Goal: Task Accomplishment & Management: Manage account settings

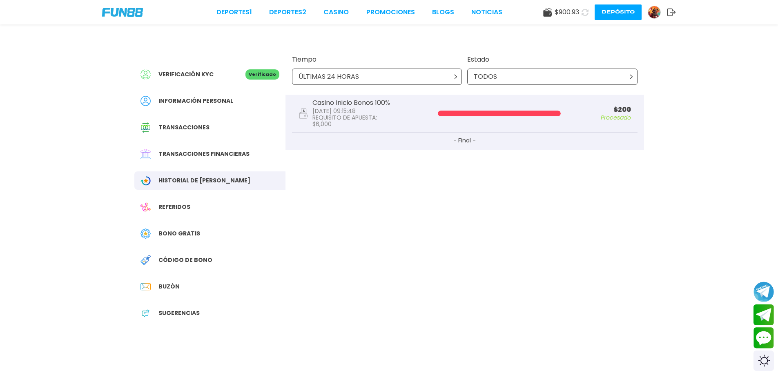
click at [314, 297] on div "Verificación KYC Verificado Información personal Transacciones Transacciones fi…" at bounding box center [389, 188] width 529 height 327
click at [180, 238] on div "Bono Gratis" at bounding box center [209, 234] width 151 height 18
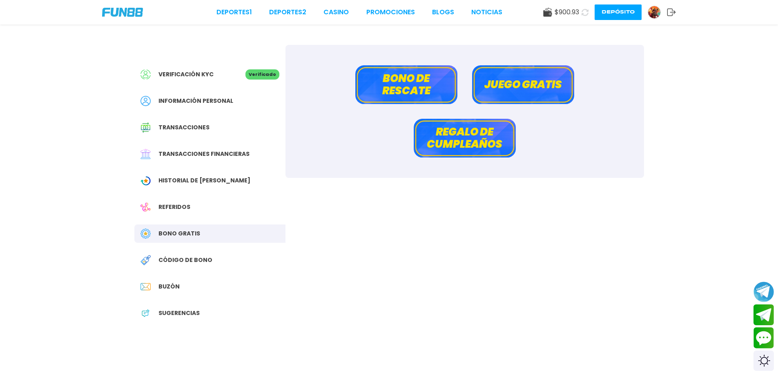
click at [184, 208] on span "Referidos" at bounding box center [174, 207] width 32 height 9
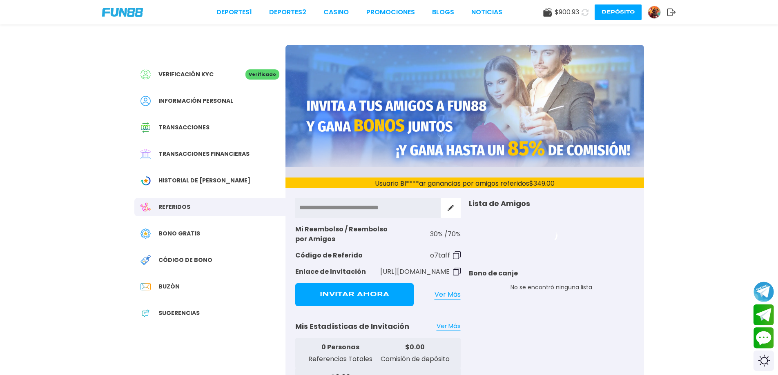
click at [179, 245] on div "Verificación KYC Verificado Información personal Transacciones Transacciones fi…" at bounding box center [209, 198] width 151 height 306
click at [178, 248] on div "Verificación KYC Verificado Información personal Transacciones Transacciones fi…" at bounding box center [209, 198] width 151 height 306
click at [177, 262] on span "Código de bono" at bounding box center [185, 260] width 54 height 9
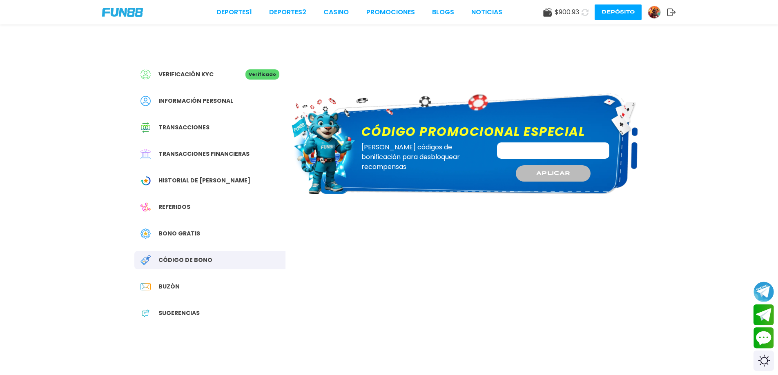
click at [578, 18] on div "$ 900.93 Depósito" at bounding box center [609, 12] width 133 height 16
click at [584, 10] on icon at bounding box center [585, 12] width 7 height 7
drag, startPoint x: 188, startPoint y: 244, endPoint x: 185, endPoint y: 237, distance: 7.9
click at [187, 245] on div "Verificación KYC Verificado Información personal Transacciones Transacciones fi…" at bounding box center [209, 198] width 151 height 306
click at [185, 235] on span "Bono Gratis" at bounding box center [179, 234] width 42 height 9
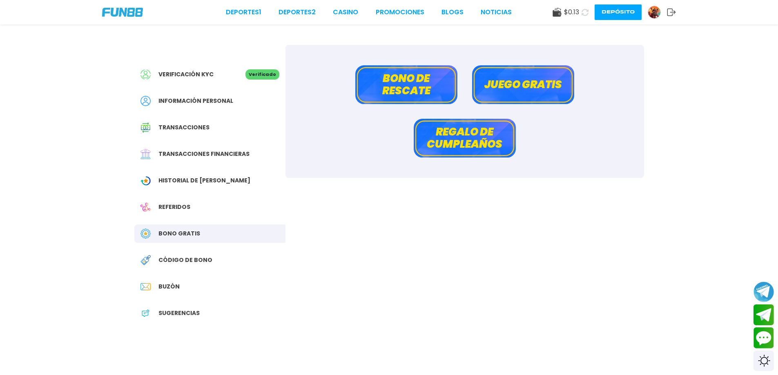
click at [396, 87] on button "Bono de rescate" at bounding box center [406, 84] width 102 height 39
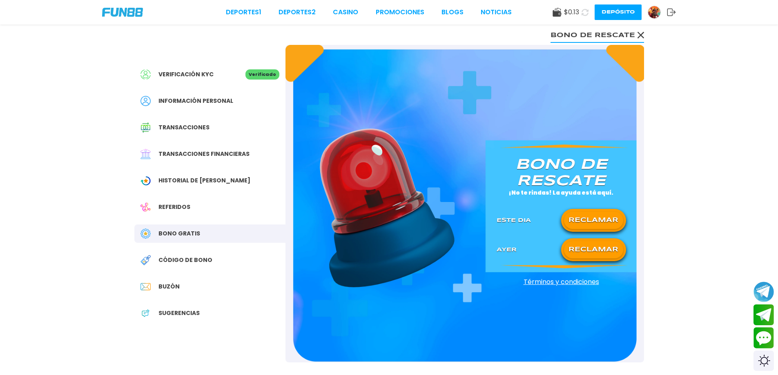
click at [587, 228] on button "RECLAMAR" at bounding box center [593, 220] width 59 height 17
click at [584, 219] on div at bounding box center [593, 221] width 59 height 10
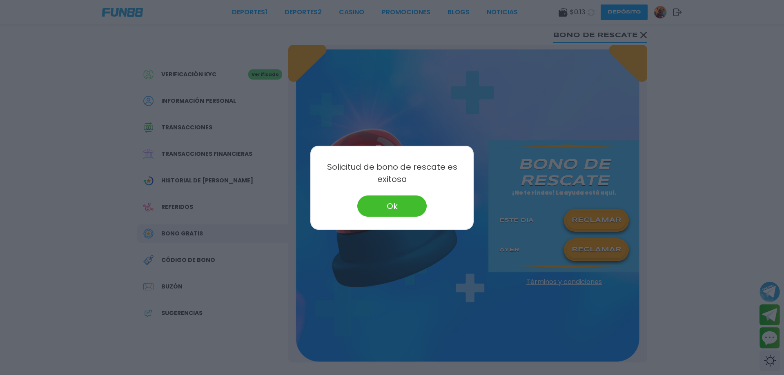
click at [393, 206] on button "Ok" at bounding box center [391, 206] width 69 height 21
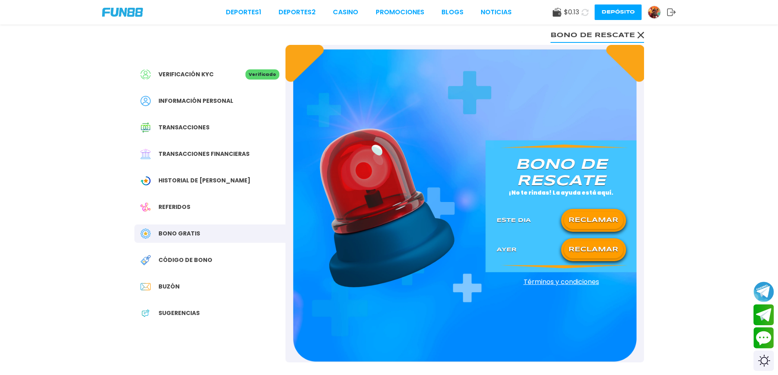
click at [600, 232] on div "RECLAMAR" at bounding box center [593, 220] width 65 height 23
click at [594, 243] on button "RECLAMAR" at bounding box center [593, 249] width 59 height 17
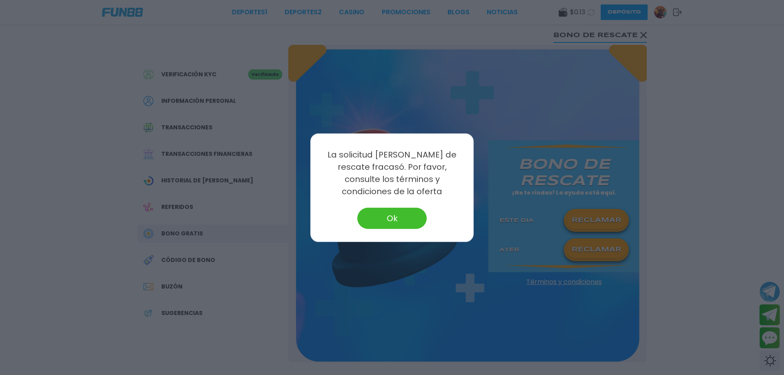
click at [392, 210] on button "Ok" at bounding box center [391, 218] width 69 height 21
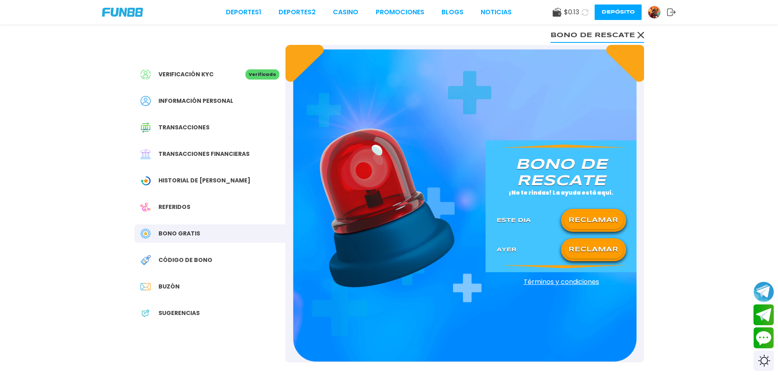
click at [581, 3] on div "Deportes 1 Deportes 2 CASINO Promociones BLOGS NOTICIAS $ 0.13 Depósito" at bounding box center [389, 12] width 778 height 25
click at [584, 18] on button at bounding box center [585, 13] width 12 height 12
click at [214, 184] on span "Historial de [PERSON_NAME]" at bounding box center [204, 180] width 92 height 9
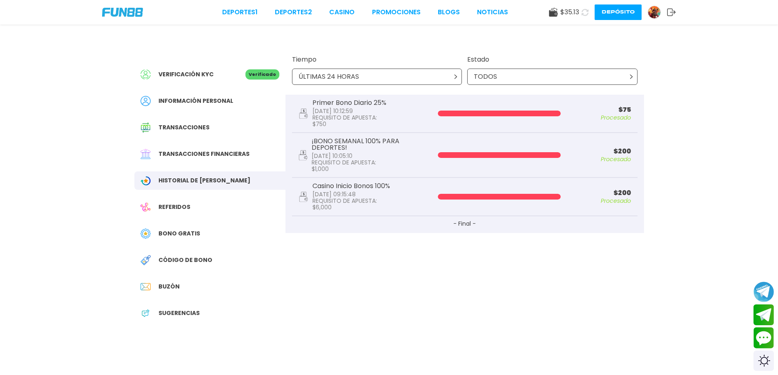
click at [462, 225] on button "- Final -" at bounding box center [465, 224] width 346 height 17
click at [204, 230] on div "Bono Gratis" at bounding box center [209, 234] width 151 height 18
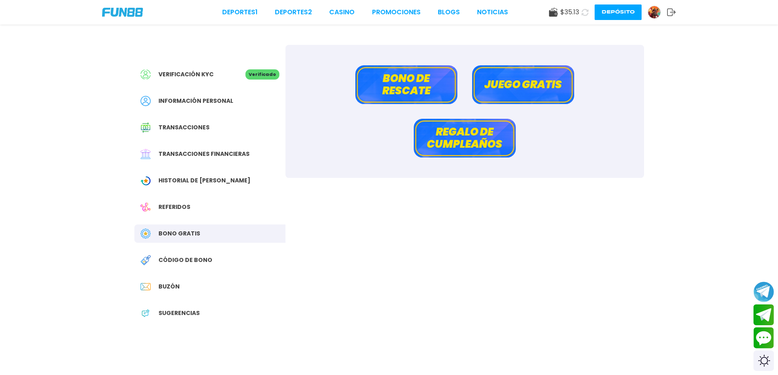
click at [528, 85] on button "Juego gratis" at bounding box center [523, 84] width 102 height 39
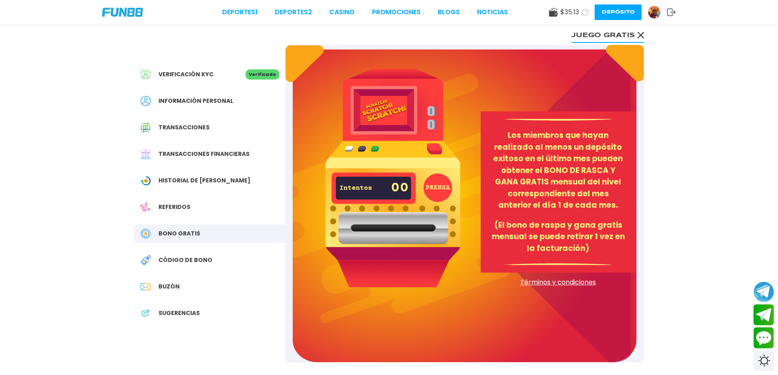
click at [402, 193] on p "00" at bounding box center [400, 188] width 18 height 22
click at [453, 186] on img at bounding box center [393, 178] width 135 height 218
click at [442, 187] on button "PRENSA" at bounding box center [438, 188] width 29 height 29
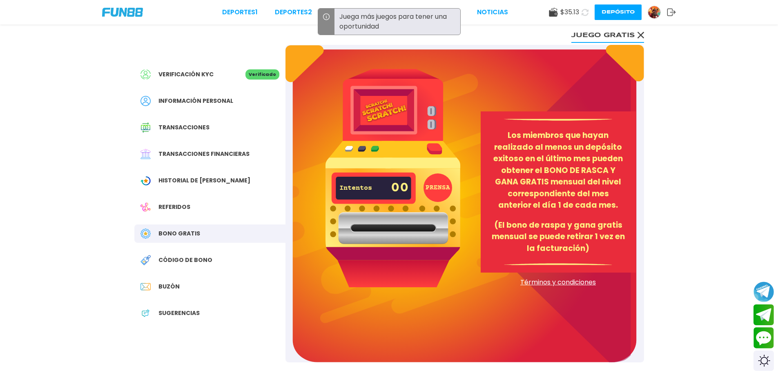
click at [397, 187] on p "00" at bounding box center [400, 188] width 18 height 22
click at [443, 187] on button "PRENSA" at bounding box center [438, 188] width 29 height 29
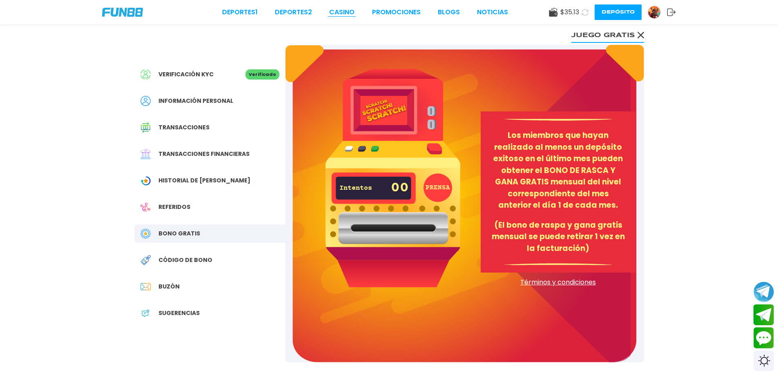
click at [345, 8] on link "CASINO" at bounding box center [341, 12] width 25 height 10
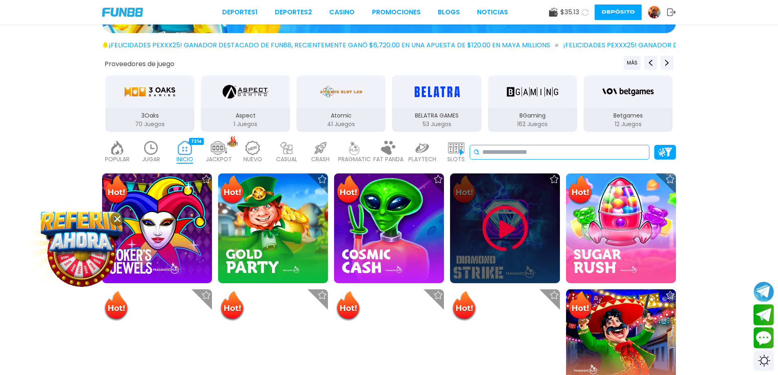
scroll to position [123, 0]
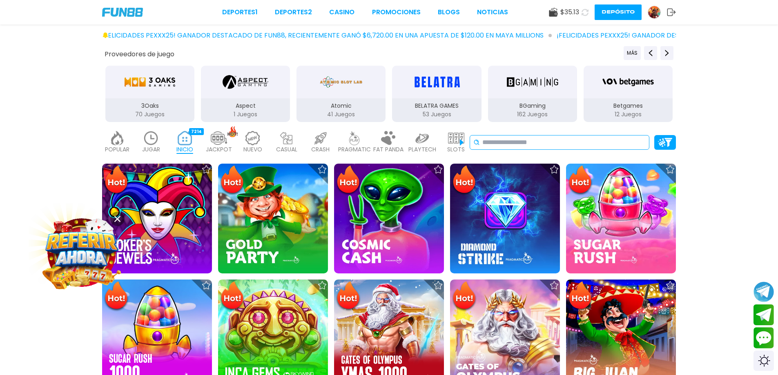
click at [524, 137] on div "No se ha encontrado ningún juego." at bounding box center [560, 142] width 180 height 15
click at [522, 142] on input at bounding box center [563, 143] width 163 height 10
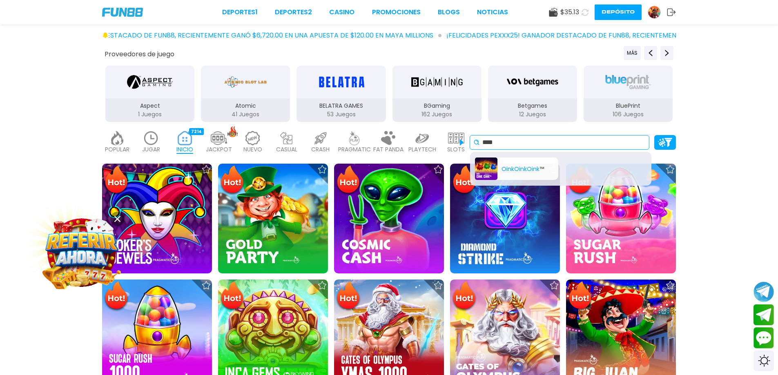
type input "****"
click at [518, 166] on div "Oink Oink Oink ™" at bounding box center [516, 169] width 83 height 22
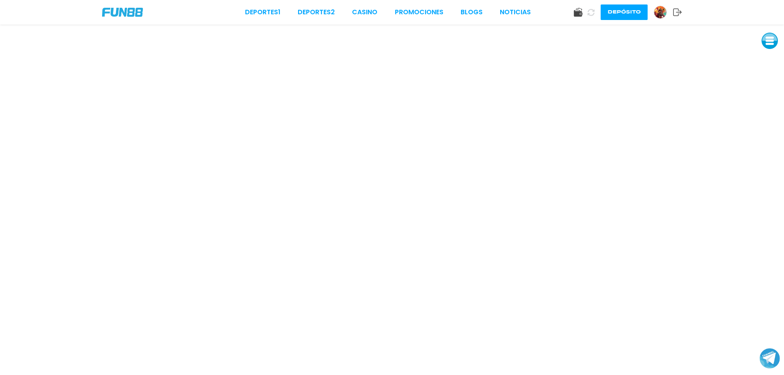
click at [658, 16] on img at bounding box center [660, 12] width 12 height 12
click at [102, 4] on div "Deportes 1 Deportes 2 CASINO Promociones BLOGS NOTICIAS Depósito" at bounding box center [392, 12] width 784 height 25
click at [120, 18] on div "Deportes 1 Deportes 2 CASINO Promociones BLOGS NOTICIAS Depósito" at bounding box center [392, 12] width 784 height 25
click at [121, 10] on img at bounding box center [122, 12] width 41 height 9
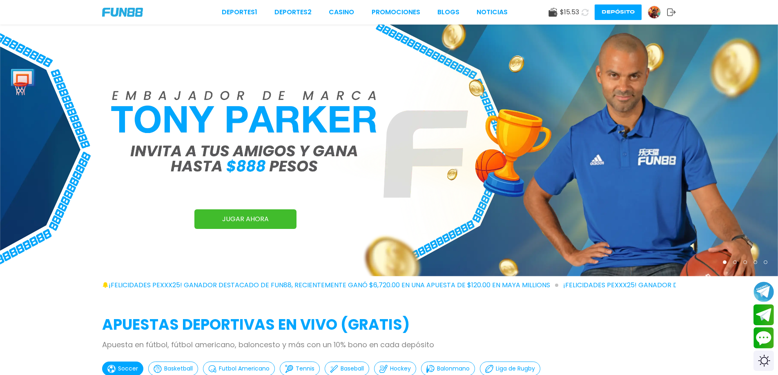
click at [576, 13] on span "$ 15.53" at bounding box center [569, 12] width 19 height 10
click at [576, 13] on span "$ 1.93" at bounding box center [572, 12] width 15 height 10
click at [577, 13] on span "$ 1.93" at bounding box center [572, 12] width 15 height 10
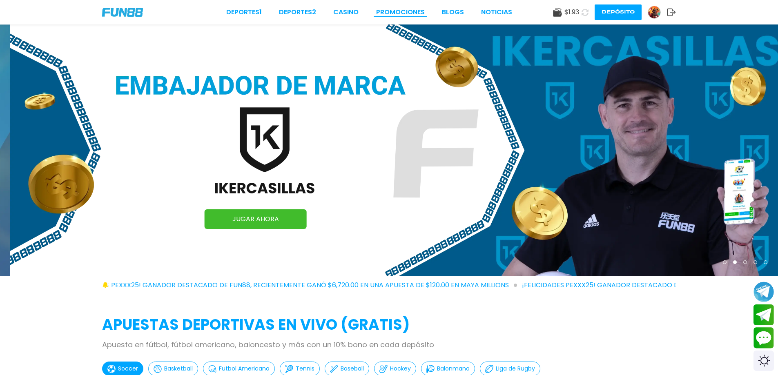
click at [417, 11] on link "Promociones" at bounding box center [400, 12] width 49 height 10
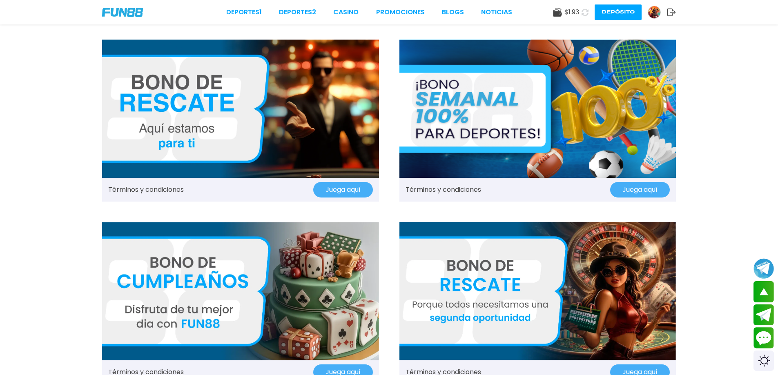
scroll to position [1103, 0]
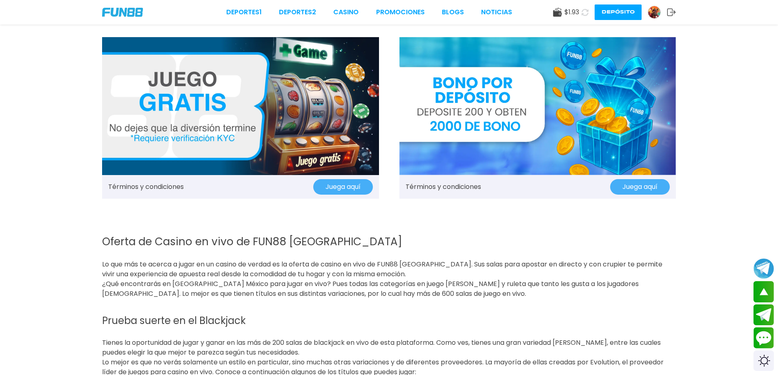
click at [343, 181] on button "Juega aquí" at bounding box center [343, 187] width 60 height 16
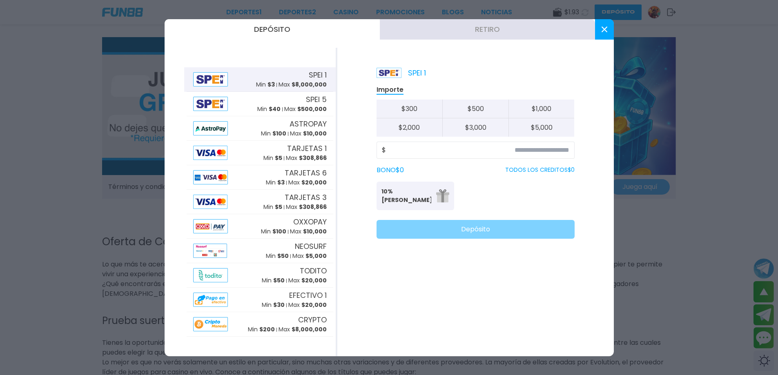
click at [733, 254] on div at bounding box center [389, 187] width 778 height 375
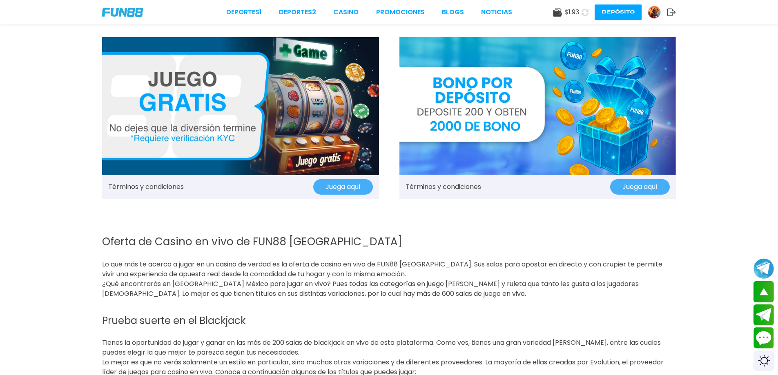
click at [648, 182] on button "Juega aquí" at bounding box center [640, 187] width 60 height 16
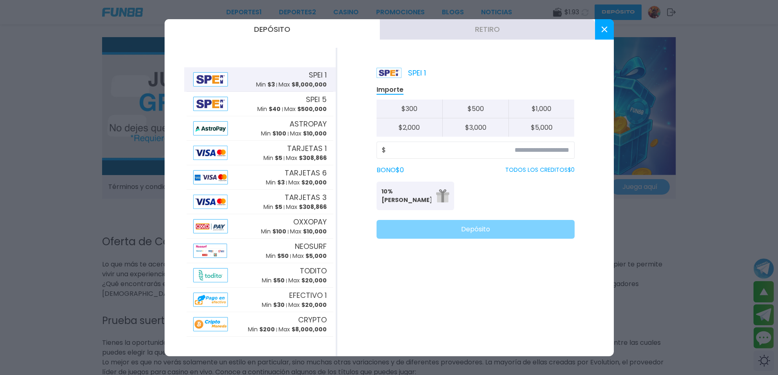
click at [636, 181] on div at bounding box center [389, 187] width 778 height 375
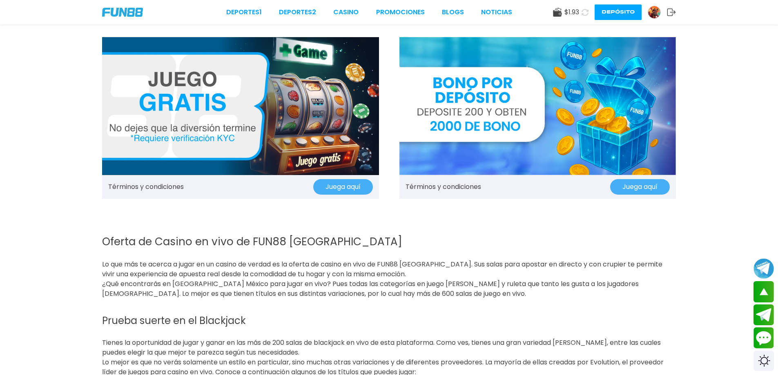
click at [492, 123] on img at bounding box center [537, 106] width 277 height 138
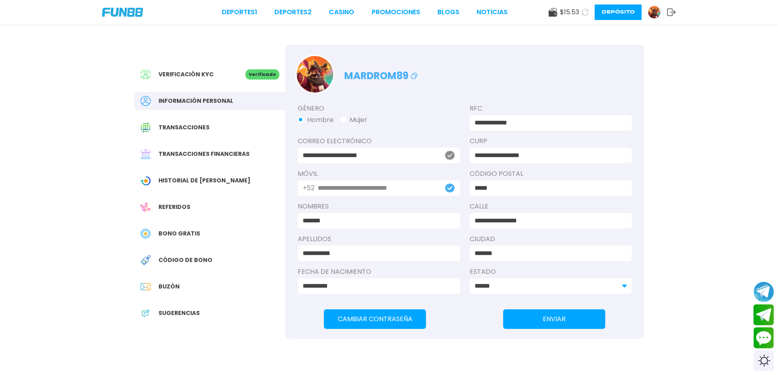
click at [581, 12] on button at bounding box center [585, 13] width 12 height 12
click at [654, 11] on img at bounding box center [654, 12] width 12 height 12
click at [202, 127] on span "Transacciones" at bounding box center [183, 127] width 51 height 9
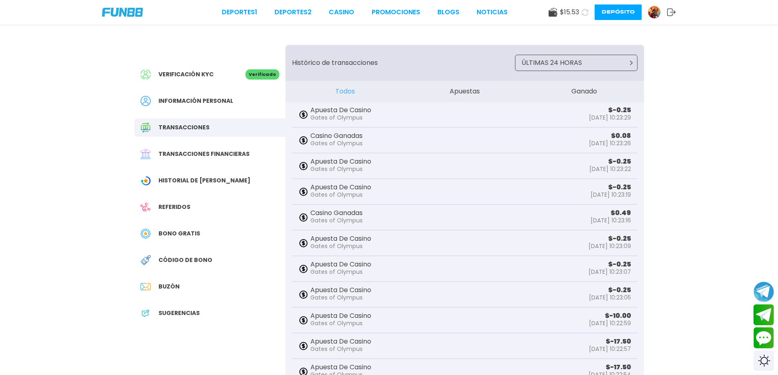
click at [655, 13] on img at bounding box center [654, 12] width 12 height 12
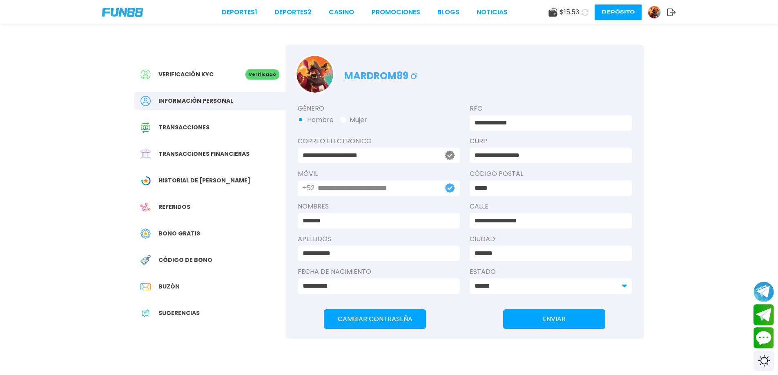
click at [560, 16] on span "$ 15.53" at bounding box center [569, 12] width 19 height 10
click at [562, 11] on span "$ 15.53" at bounding box center [569, 12] width 19 height 10
click at [540, 13] on div "Deportes 1 Deportes 2 CASINO Promociones BLOGS NOTICIAS $ 15.53 Depósito" at bounding box center [389, 12] width 778 height 25
click at [195, 133] on div "Transacciones" at bounding box center [209, 127] width 151 height 18
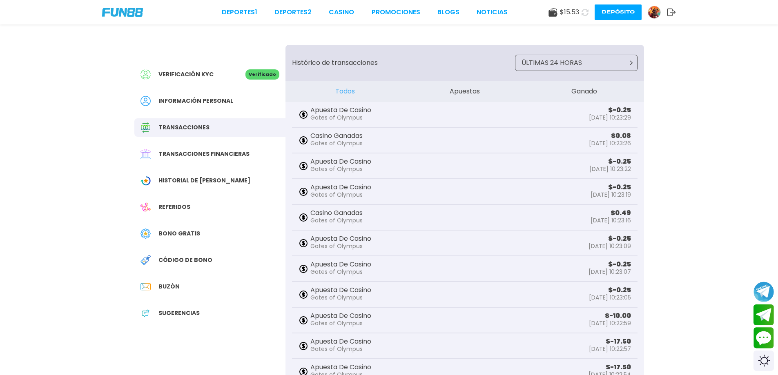
click at [569, 16] on span "$ 15.53" at bounding box center [569, 12] width 19 height 10
click at [660, 10] on img at bounding box center [654, 12] width 12 height 12
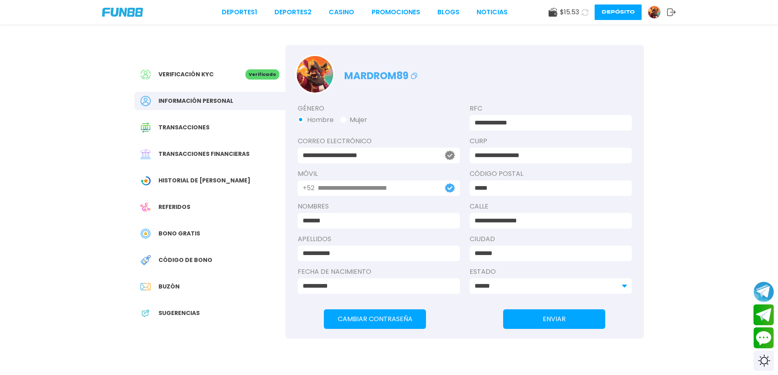
click at [660, 10] on img at bounding box center [654, 12] width 12 height 12
click at [653, 12] on img at bounding box center [654, 12] width 12 height 12
click at [590, 15] on button at bounding box center [584, 12] width 13 height 13
click at [615, 17] on button "Depósito" at bounding box center [618, 12] width 47 height 16
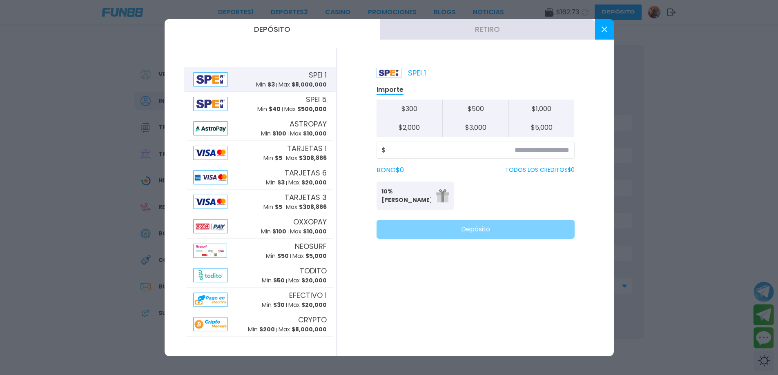
click at [489, 29] on button "Retiro" at bounding box center [487, 29] width 215 height 20
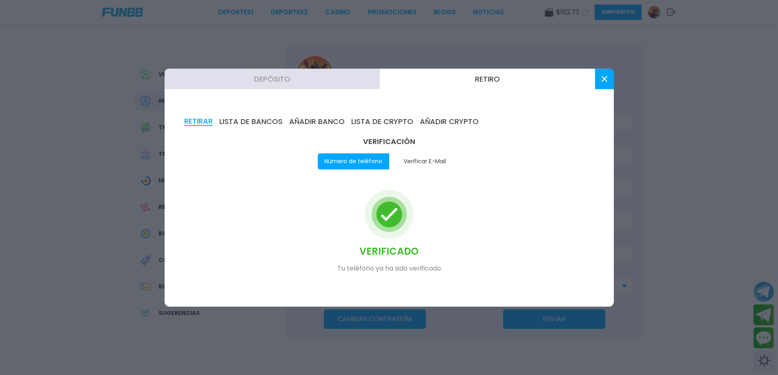
click at [267, 124] on button "LISTA DE BANCOS" at bounding box center [250, 121] width 63 height 9
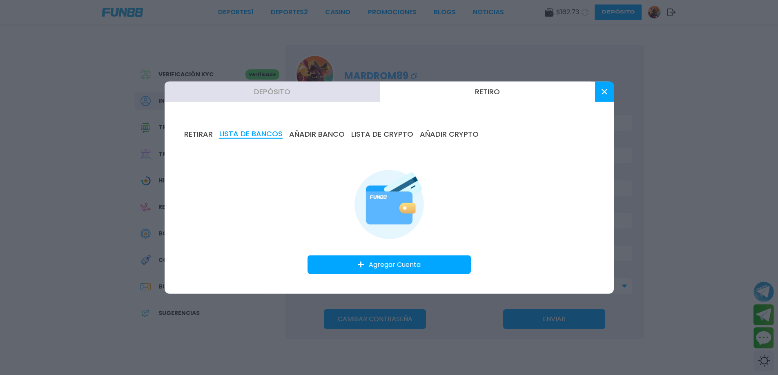
click at [376, 265] on button "Agregar Cuenta" at bounding box center [389, 265] width 163 height 19
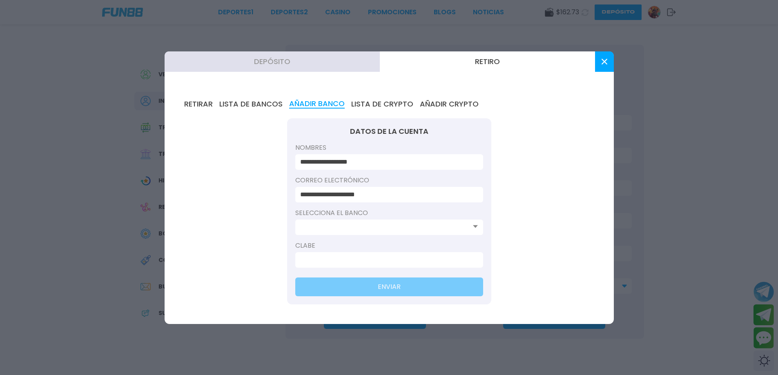
click at [422, 217] on label "Selecciona el banco" at bounding box center [389, 213] width 188 height 10
click at [413, 228] on input at bounding box center [386, 228] width 173 height 10
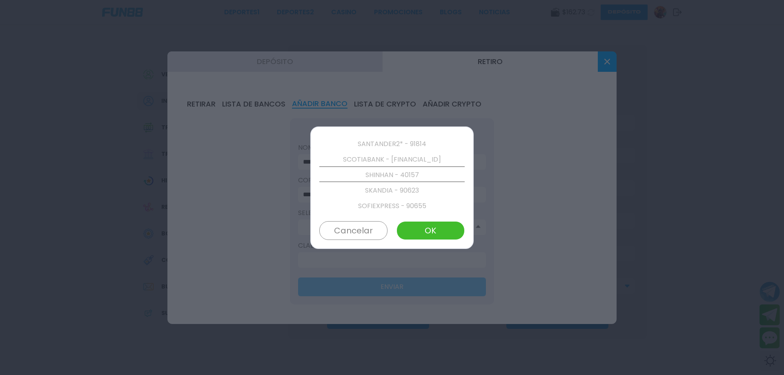
scroll to position [1614, 0]
drag, startPoint x: 399, startPoint y: 137, endPoint x: 396, endPoint y: 155, distance: 17.8
click at [396, 155] on div "STP - 90646 BBVA BANCOMER - 40012 AZTECA - 40127 BANORTE/IXE - 40072 ABC CAPITA…" at bounding box center [391, 175] width 145 height 78
click at [396, 155] on p "SCOTIABANK - [FINANCIAL_ID]" at bounding box center [391, 159] width 145 height 16
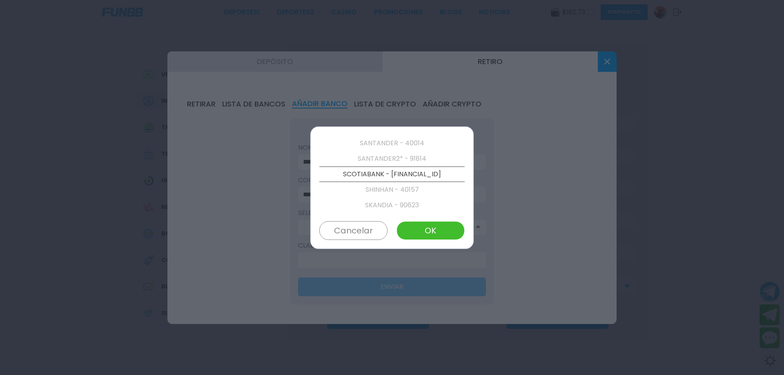
click at [396, 144] on p "SANTANDER - 40014" at bounding box center [391, 144] width 145 height 16
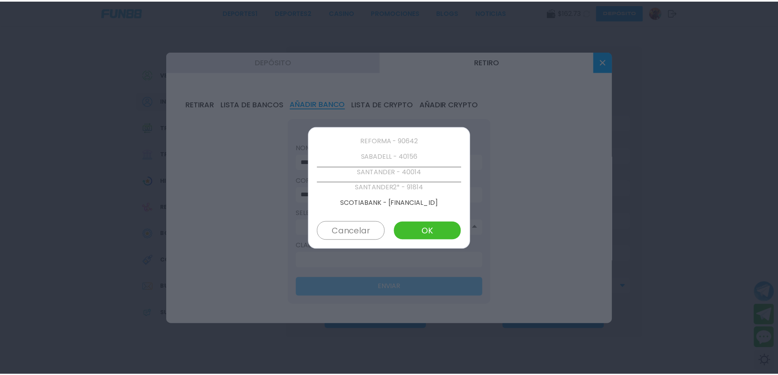
scroll to position [1568, 0]
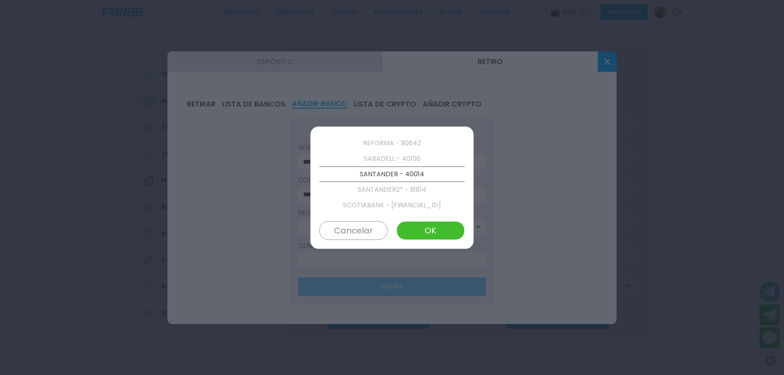
click at [436, 229] on button "OK" at bounding box center [431, 230] width 68 height 19
type input "**********"
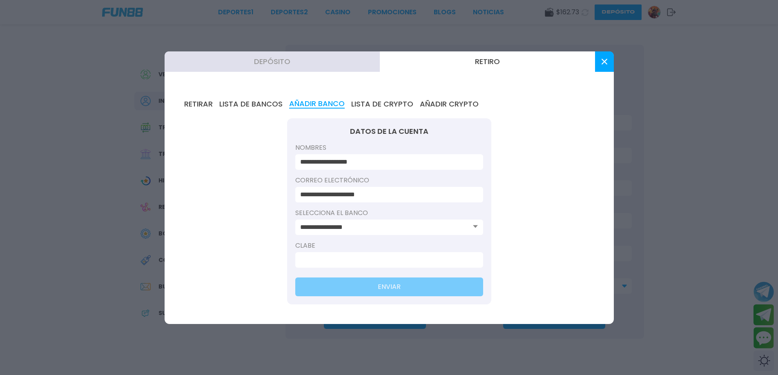
click at [367, 260] on input at bounding box center [386, 260] width 173 height 10
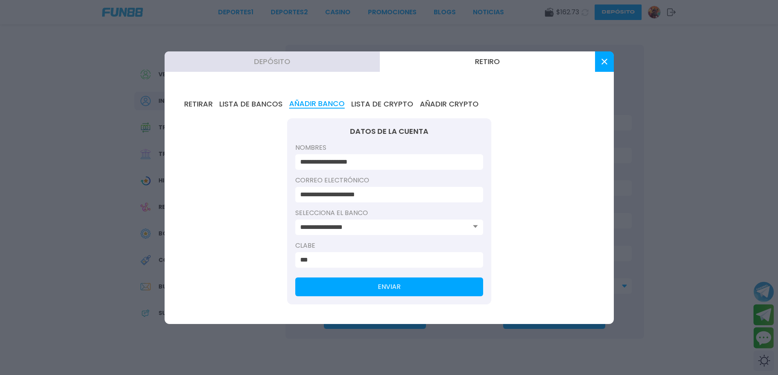
drag, startPoint x: 353, startPoint y: 260, endPoint x: 263, endPoint y: 259, distance: 89.9
click at [263, 259] on div "**********" at bounding box center [389, 202] width 449 height 244
paste input "**********"
type input "**********"
click at [399, 290] on button "ENVIAR" at bounding box center [389, 287] width 188 height 19
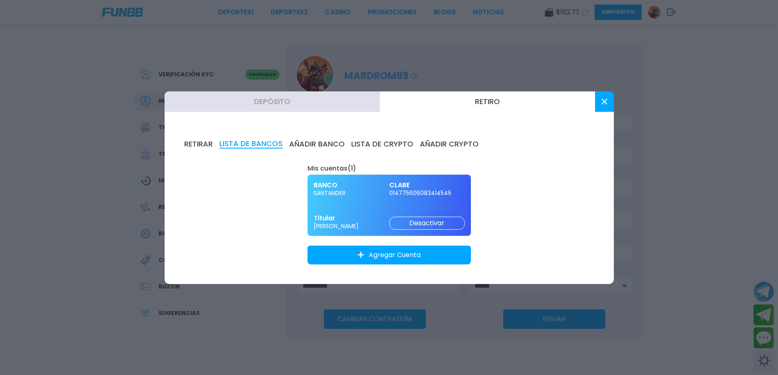
click at [366, 213] on div "BANCO SANTANDER CLABE 014775606083414545 Titular [PERSON_NAME] Desactivar" at bounding box center [389, 205] width 163 height 61
click at [401, 191] on span "014775606083414545" at bounding box center [427, 193] width 76 height 7
click at [202, 138] on div "RETIRAR LISTA DE BANCOS AÑADIR BANCO LISTA DE CRYPTO AÑADIR CRYPTO Mis cuentas …" at bounding box center [389, 202] width 449 height 164
click at [201, 141] on button "RETIRAR" at bounding box center [198, 144] width 29 height 9
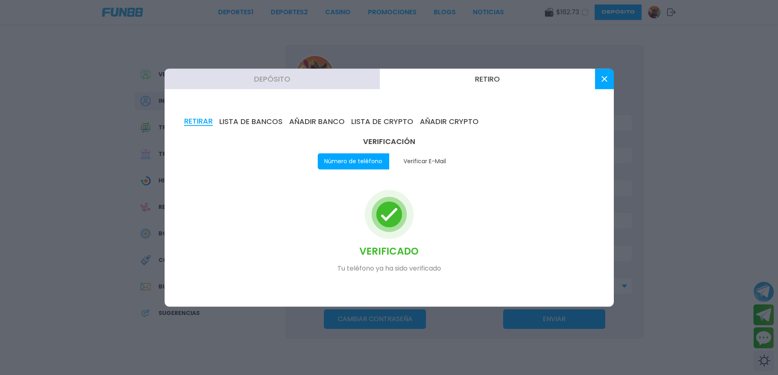
click at [408, 161] on button "Verificar E-Mail" at bounding box center [424, 161] width 71 height 16
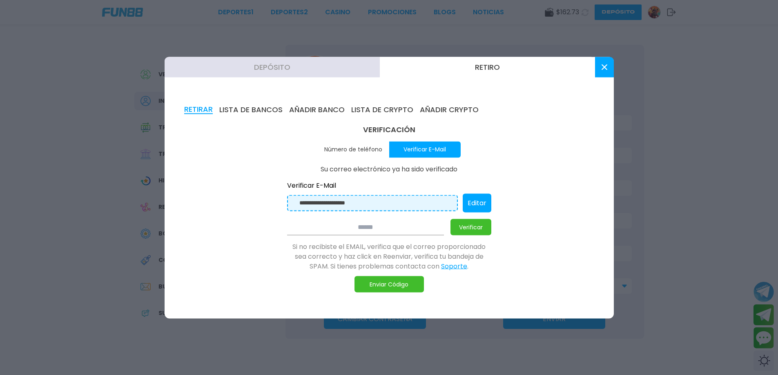
click at [411, 202] on input "**********" at bounding box center [374, 203] width 151 height 9
click at [250, 114] on button "LISTA DE BANCOS" at bounding box center [250, 109] width 63 height 9
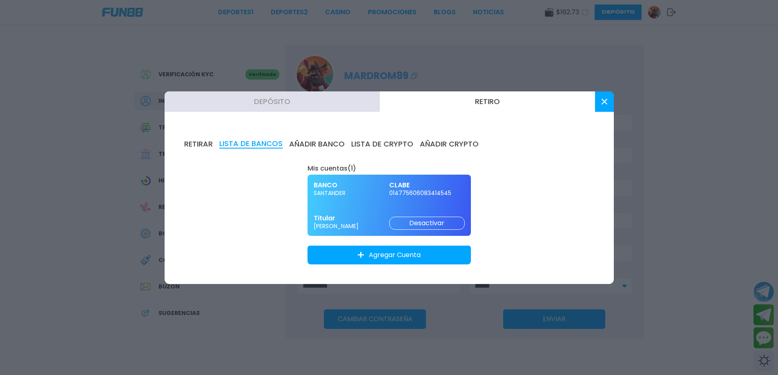
click at [360, 249] on button "Agregar Cuenta" at bounding box center [389, 255] width 163 height 19
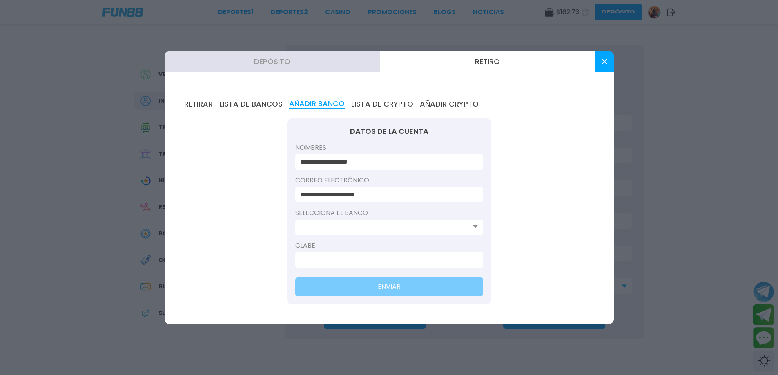
click at [243, 103] on button "LISTA DE BANCOS" at bounding box center [250, 104] width 63 height 9
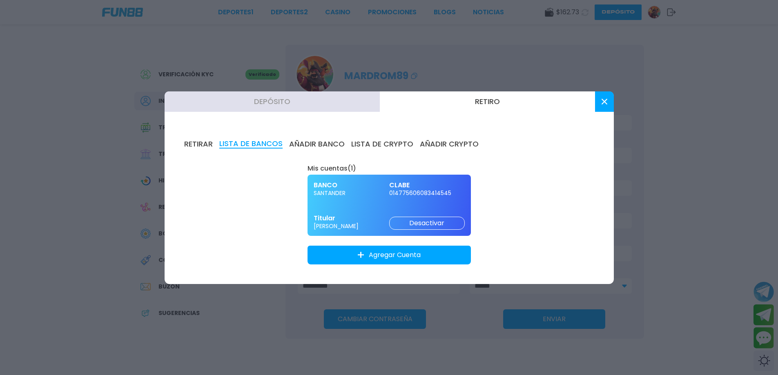
click at [365, 201] on div "BANCO SANTANDER CLABE 014775606083414545 Titular [PERSON_NAME] Desactivar" at bounding box center [389, 205] width 163 height 61
click at [348, 232] on div "BANCO SANTANDER CLABE 014775606083414545 Titular [PERSON_NAME] Desactivar" at bounding box center [389, 205] width 163 height 61
click at [337, 219] on span "Titular" at bounding box center [352, 218] width 76 height 9
click at [330, 177] on div "BANCO SANTANDER CLABE 014775606083414545 Titular [PERSON_NAME] Desactivar" at bounding box center [389, 205] width 163 height 61
click at [220, 145] on button "LISTA DE BANCOS" at bounding box center [250, 144] width 63 height 9
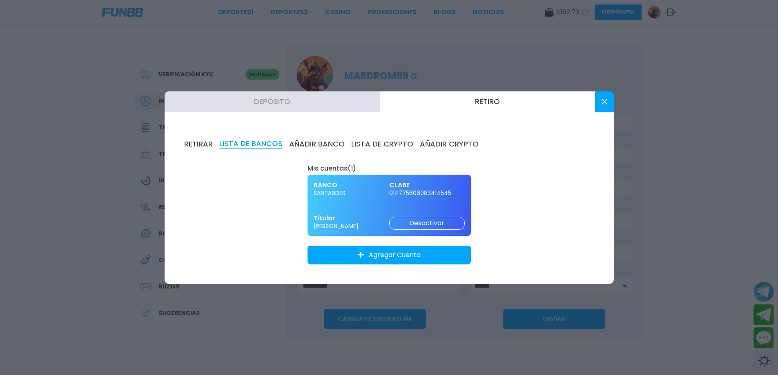
click at [200, 145] on button "RETIRAR" at bounding box center [198, 144] width 29 height 9
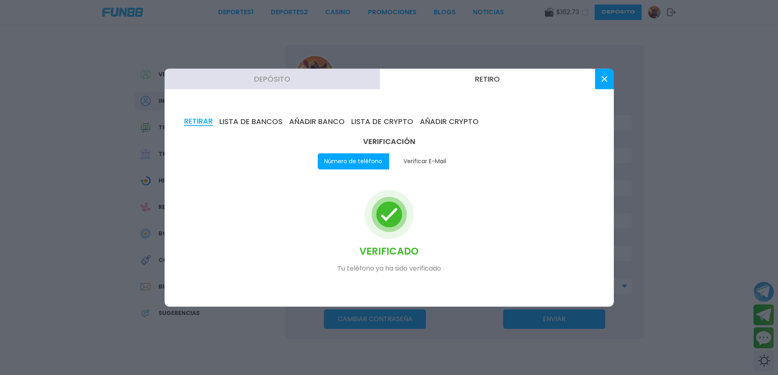
click at [396, 225] on circle at bounding box center [389, 214] width 26 height 26
click at [415, 167] on button "Verificar E-Mail" at bounding box center [424, 161] width 71 height 16
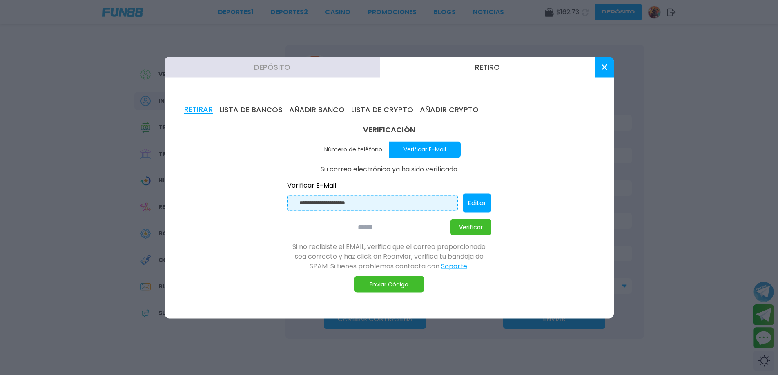
click at [380, 149] on button "Número de teléfono" at bounding box center [353, 149] width 71 height 16
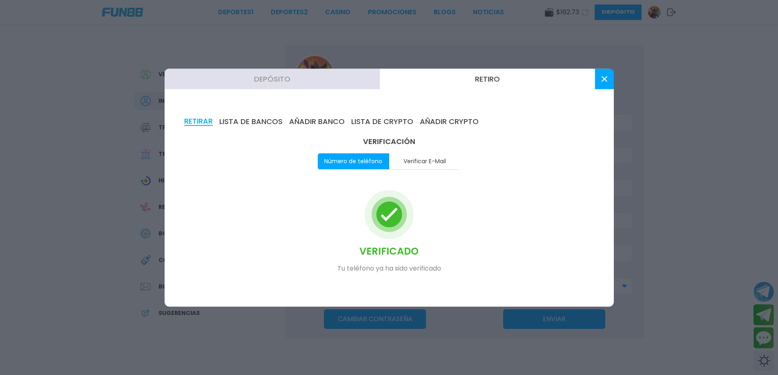
click at [393, 156] on button "Verificar E-Mail" at bounding box center [424, 161] width 71 height 16
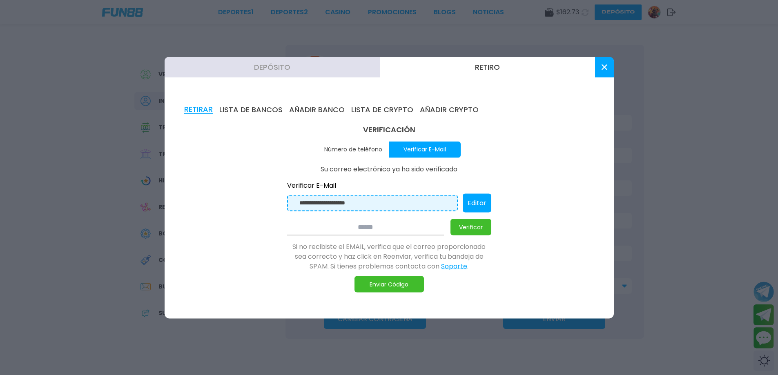
click at [468, 228] on button "Verificar" at bounding box center [471, 227] width 41 height 16
click at [407, 279] on button "Enviar Código" at bounding box center [389, 284] width 69 height 16
click at [424, 193] on div "**********" at bounding box center [389, 197] width 204 height 32
drag, startPoint x: 415, startPoint y: 204, endPoint x: 287, endPoint y: 190, distance: 128.2
click at [287, 190] on div "**********" at bounding box center [389, 197] width 204 height 32
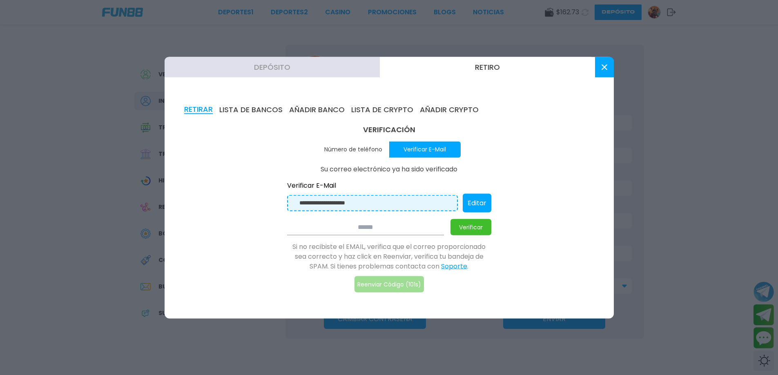
click at [473, 204] on button "Editar" at bounding box center [477, 203] width 29 height 19
click at [389, 204] on input "**********" at bounding box center [367, 203] width 137 height 9
click at [387, 203] on input "**********" at bounding box center [367, 203] width 137 height 9
type input "**********"
click at [477, 230] on button "Verificar" at bounding box center [471, 227] width 41 height 16
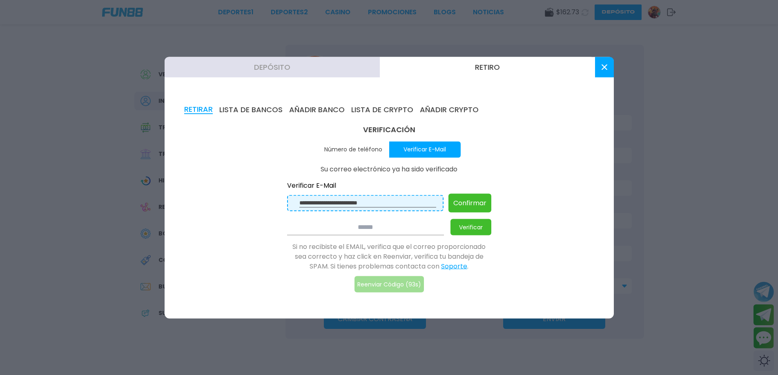
click at [466, 210] on button "Confirmar" at bounding box center [469, 203] width 43 height 19
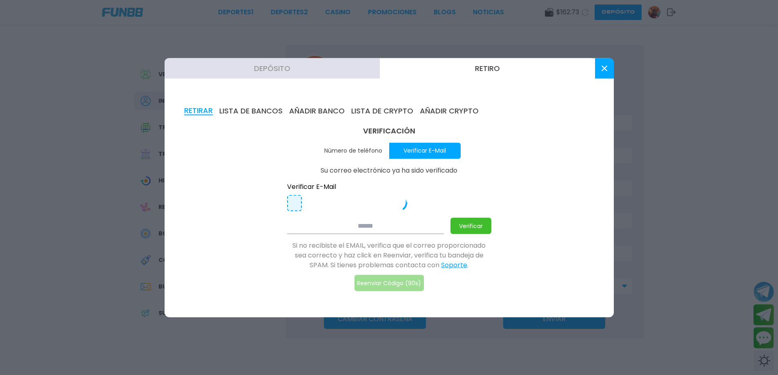
type input "**********"
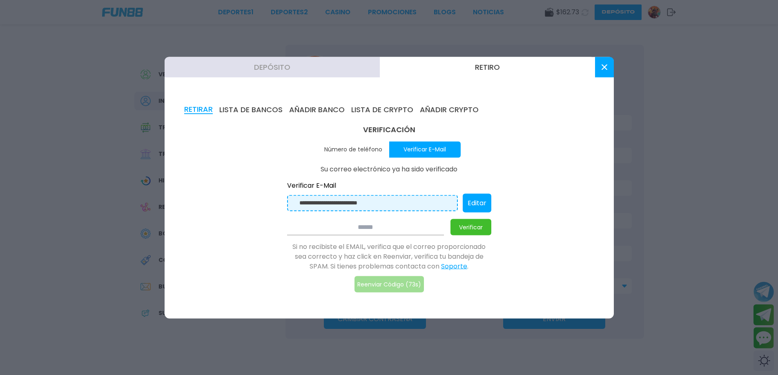
click at [459, 264] on button "Soporte" at bounding box center [454, 266] width 26 height 10
drag, startPoint x: 612, startPoint y: 67, endPoint x: 598, endPoint y: 67, distance: 14.3
click at [611, 67] on button at bounding box center [604, 67] width 19 height 20
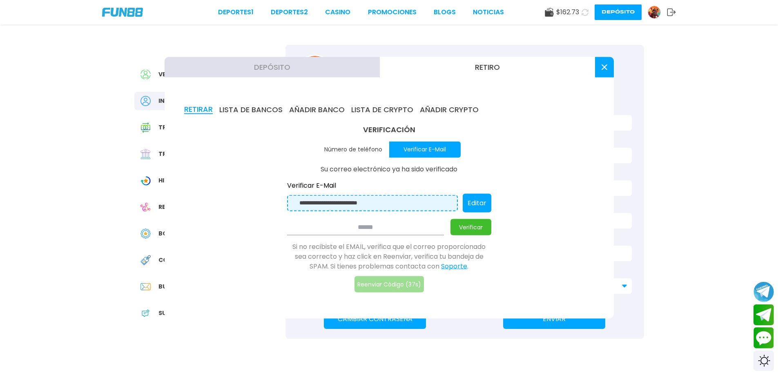
click at [597, 67] on button at bounding box center [604, 67] width 19 height 20
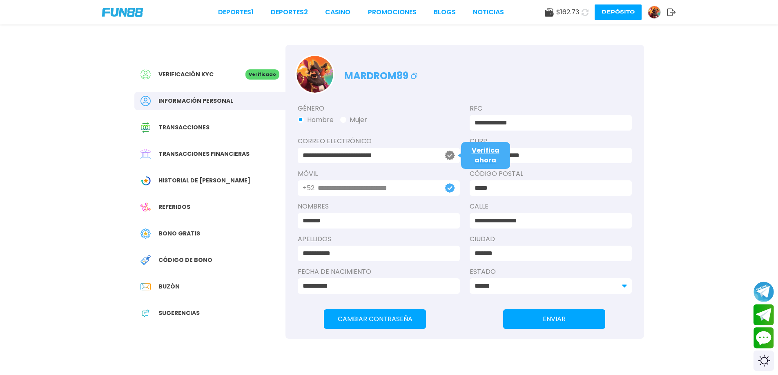
click at [359, 82] on p "mardrom89" at bounding box center [381, 74] width 75 height 19
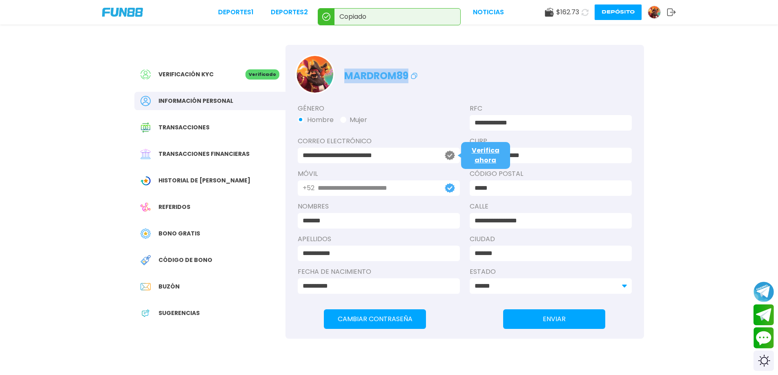
click at [359, 82] on p "mardrom89" at bounding box center [381, 74] width 75 height 19
copy p "mardrom89"
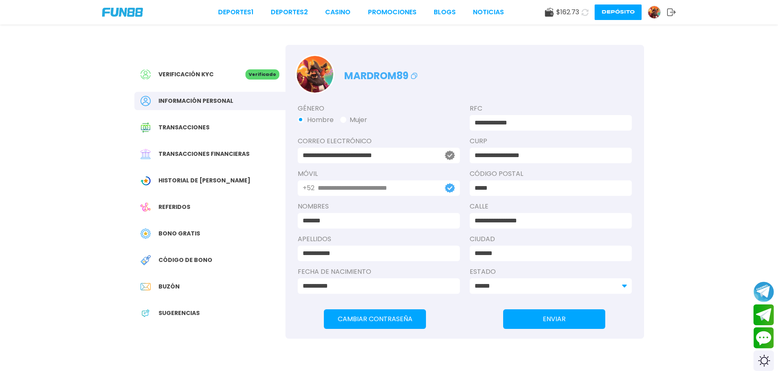
click at [543, 9] on div "Deportes 1 Deportes 2 CASINO Promociones BLOGS NOTICIAS $ 162.73 Depósito" at bounding box center [389, 12] width 778 height 25
click at [550, 12] on use at bounding box center [549, 12] width 9 height 9
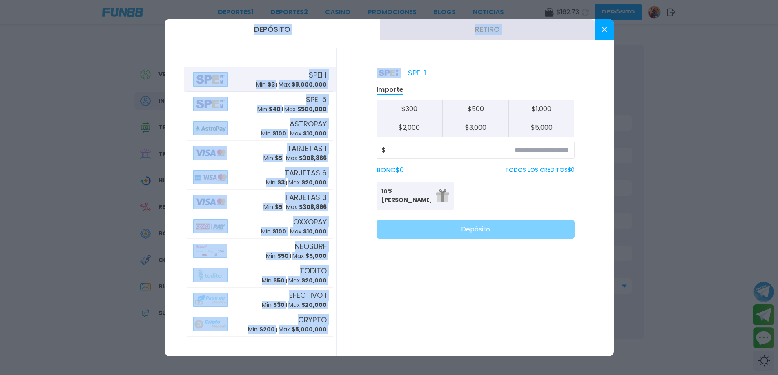
drag, startPoint x: 581, startPoint y: 15, endPoint x: 472, endPoint y: 65, distance: 120.2
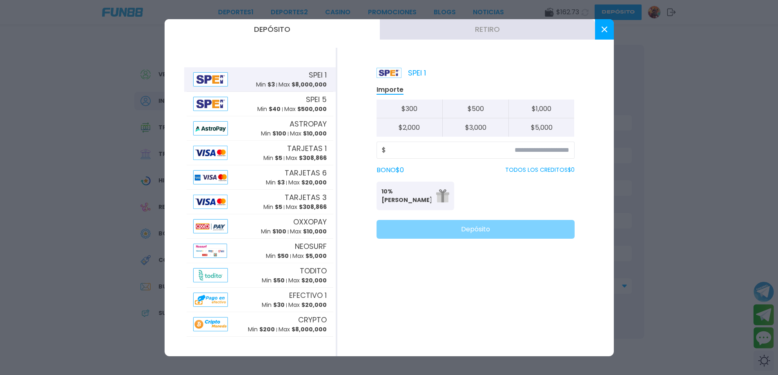
click at [427, 74] on div "SPEI 1" at bounding box center [476, 72] width 198 height 11
click at [444, 33] on button "Retiro" at bounding box center [487, 29] width 215 height 20
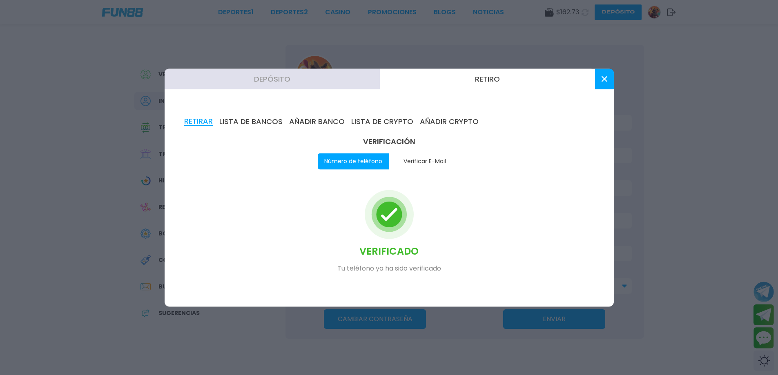
click at [361, 194] on div "VERIFICADO Tu teléfono ya ha sido verificado" at bounding box center [389, 231] width 204 height 111
click at [369, 136] on h3 "VERIFICACIÓN" at bounding box center [389, 141] width 204 height 11
click at [365, 149] on div "VERIFICACIÓN Número de teléfono Verificar E-Mail VERIFICADO Tu teléfono ya ha s…" at bounding box center [389, 212] width 204 height 152
click at [353, 166] on button "Número de teléfono" at bounding box center [353, 161] width 71 height 16
click at [349, 163] on button "Número de teléfono" at bounding box center [353, 161] width 71 height 16
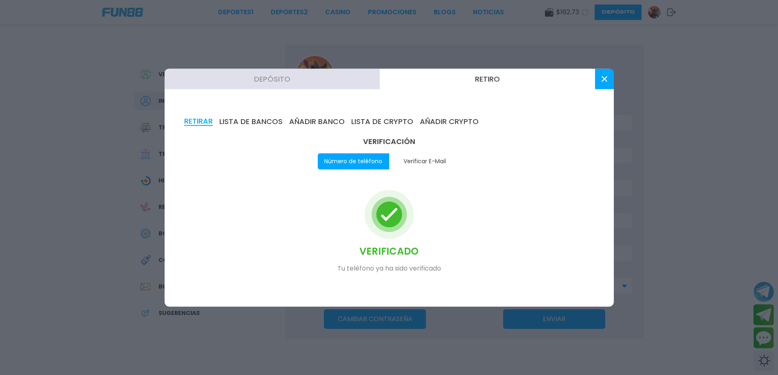
click at [404, 165] on button "Verificar E-Mail" at bounding box center [424, 161] width 71 height 16
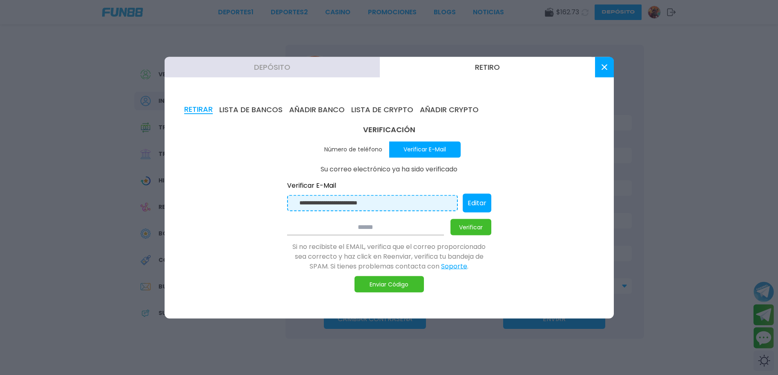
click at [238, 105] on button "LISTA DE BANCOS" at bounding box center [250, 109] width 63 height 9
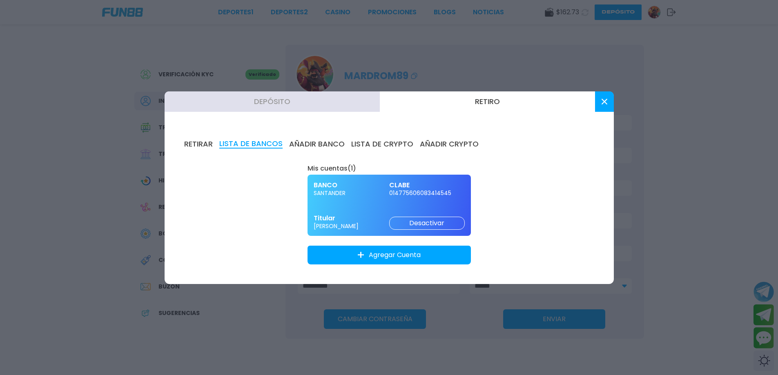
click at [326, 141] on button "AÑADIR BANCO" at bounding box center [317, 144] width 56 height 9
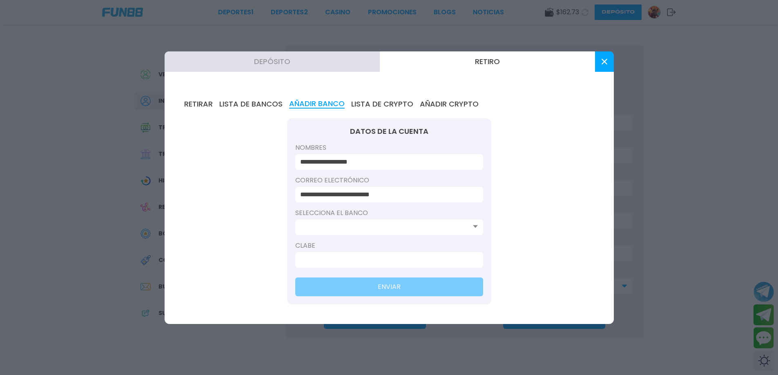
click at [485, 66] on button "Retiro" at bounding box center [487, 61] width 215 height 20
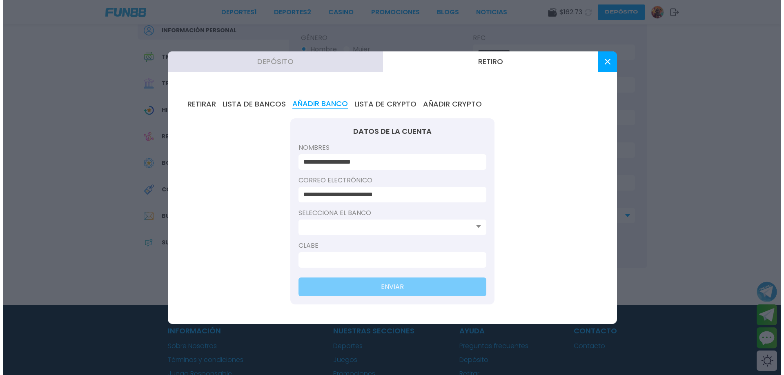
scroll to position [0, 0]
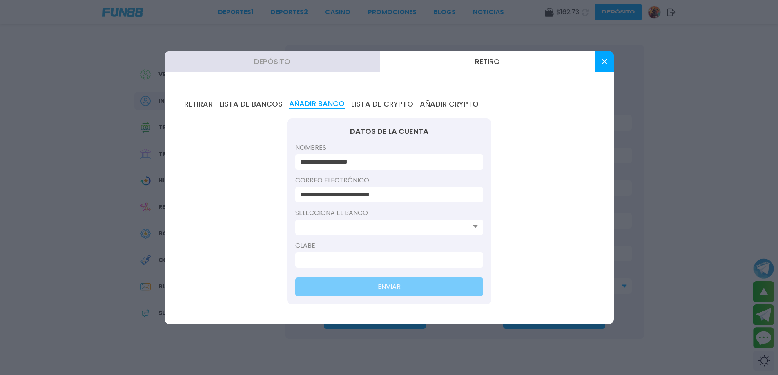
click at [372, 233] on div at bounding box center [389, 228] width 188 height 16
click at [375, 228] on input at bounding box center [386, 228] width 173 height 10
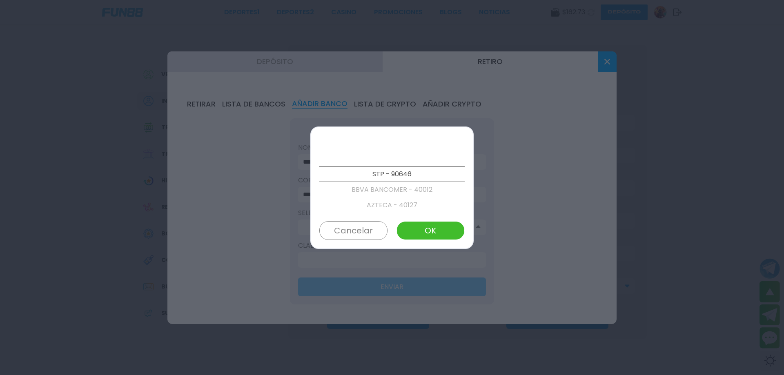
click at [402, 188] on p "BBVA BANCOMER - 40012" at bounding box center [391, 190] width 145 height 16
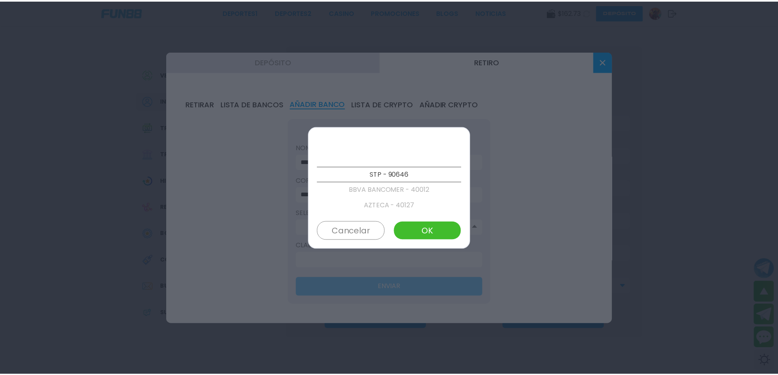
scroll to position [16, 0]
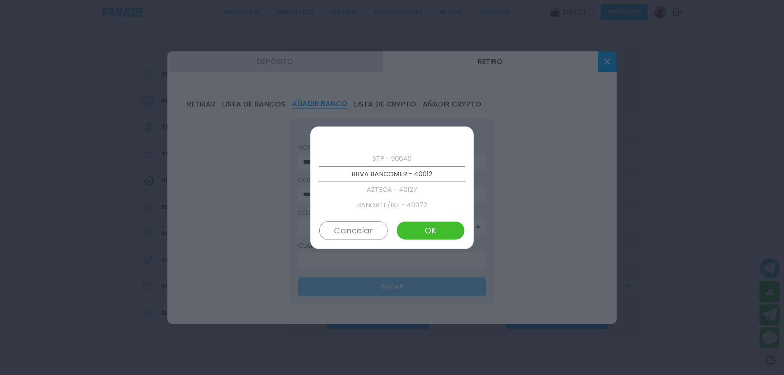
click at [223, 103] on div at bounding box center [392, 187] width 784 height 375
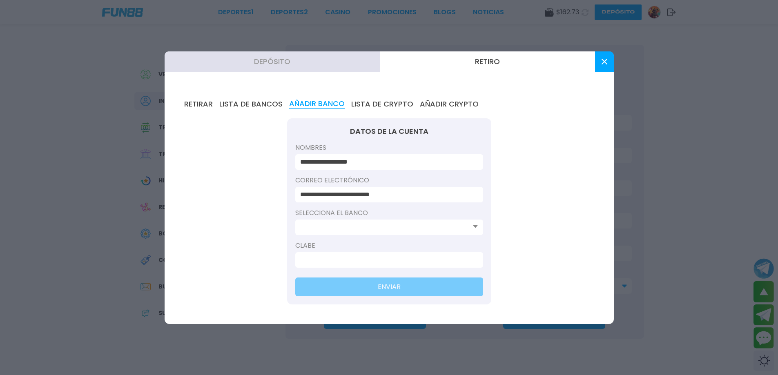
click at [260, 77] on div "**********" at bounding box center [389, 187] width 449 height 273
click at [262, 61] on button "Depósito" at bounding box center [272, 61] width 215 height 20
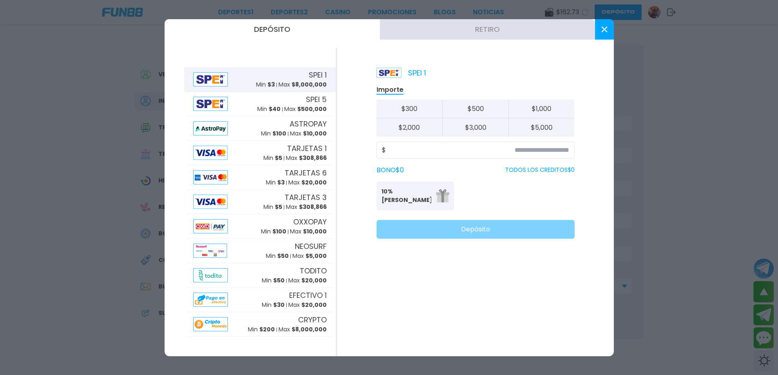
click at [606, 27] on icon at bounding box center [605, 30] width 6 height 6
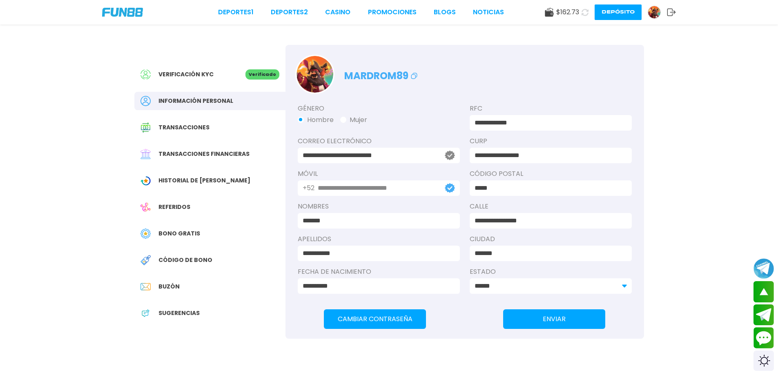
click at [177, 128] on span "Transacciones" at bounding box center [183, 127] width 51 height 9
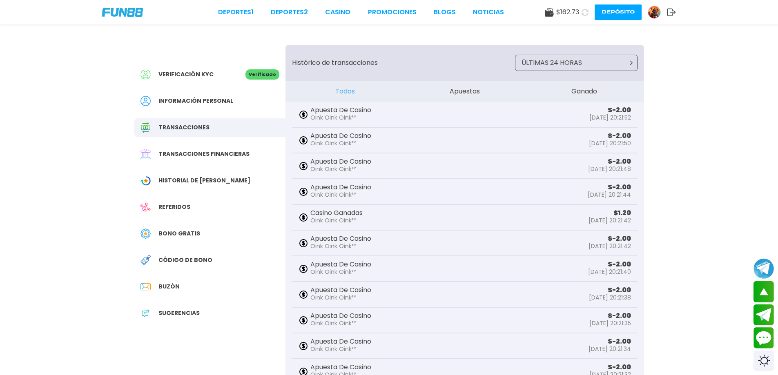
click at [197, 225] on div "Bono Gratis" at bounding box center [209, 234] width 151 height 18
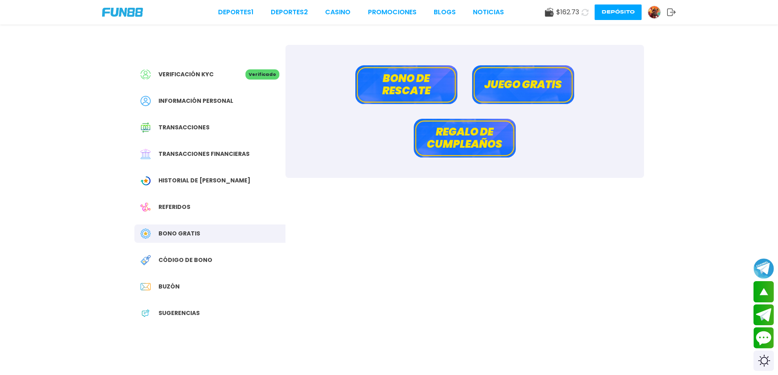
click at [578, 15] on span "$ 162.73" at bounding box center [567, 12] width 23 height 10
click at [574, 13] on span "$ 162.73" at bounding box center [567, 12] width 23 height 10
drag, startPoint x: 560, startPoint y: 9, endPoint x: 506, endPoint y: 25, distance: 55.8
click at [557, 9] on span "$ 162.73" at bounding box center [567, 12] width 23 height 10
click at [506, 25] on div "Verificación KYC Verificado Información personal Transacciones Transacciones fi…" at bounding box center [389, 223] width 529 height 396
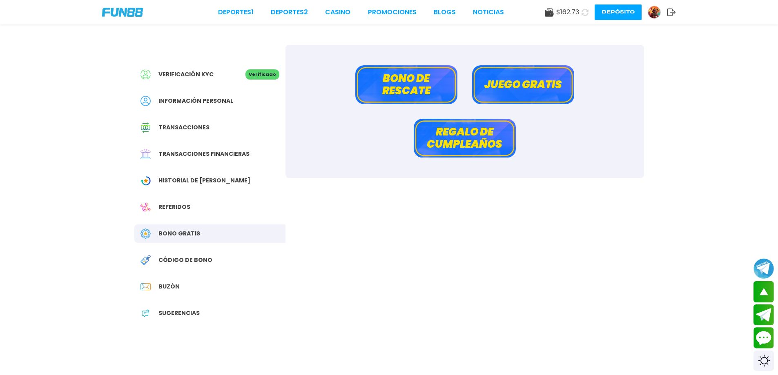
click at [557, 19] on div "$ 162.73 Depósito" at bounding box center [610, 12] width 131 height 16
click at [582, 13] on use at bounding box center [585, 12] width 8 height 8
click at [515, 91] on button "Juego gratis" at bounding box center [523, 84] width 102 height 39
